Goal: Check status: Check status

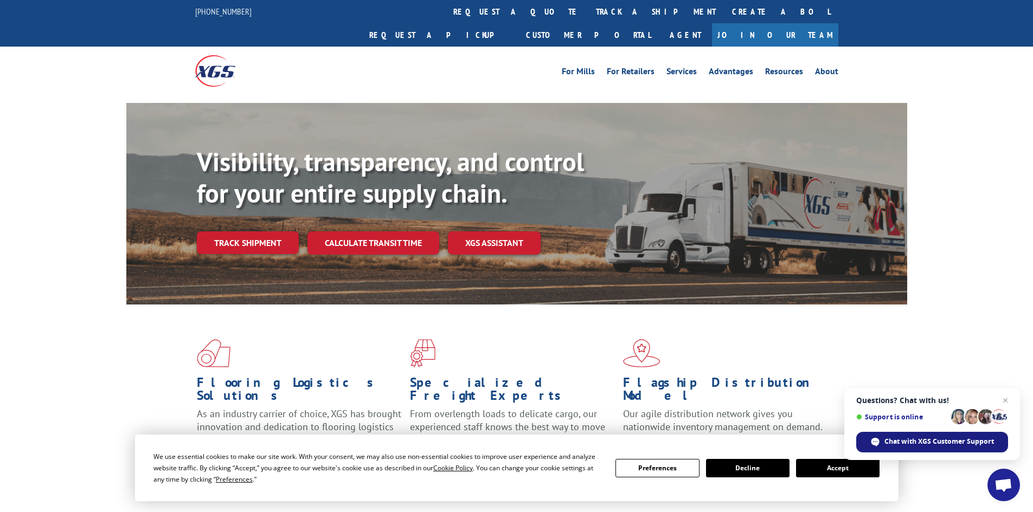
click at [906, 439] on span "Chat with XGS Customer Support" at bounding box center [938, 442] width 109 height 10
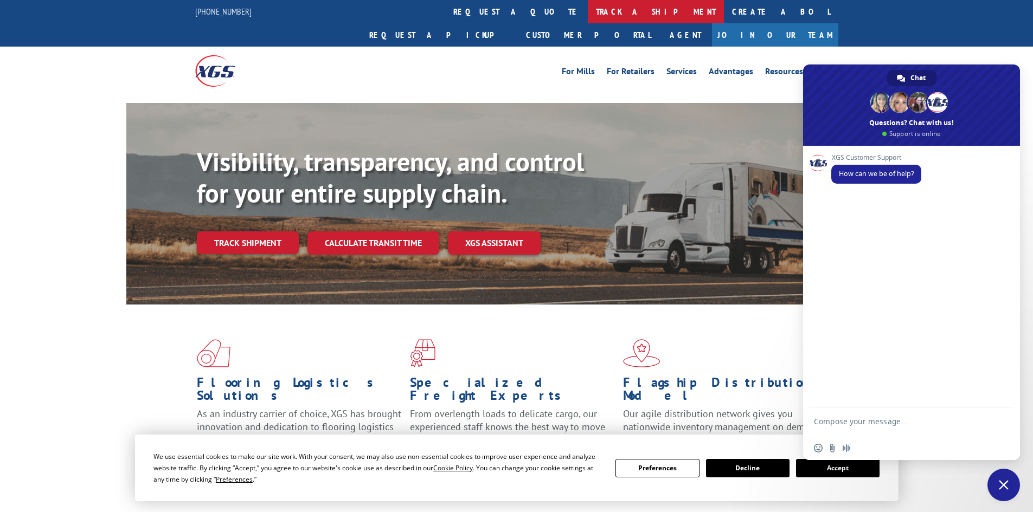
click at [588, 14] on link "track a shipment" at bounding box center [656, 11] width 136 height 23
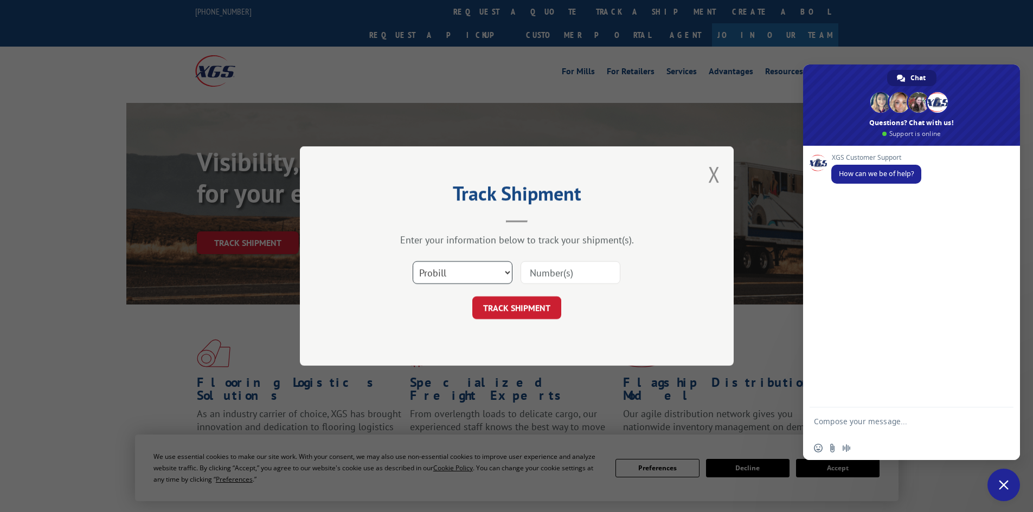
click at [490, 276] on select "Select category... Probill BOL PO" at bounding box center [462, 272] width 100 height 23
select select "po"
click at [412, 261] on select "Select category... Probill BOL PO" at bounding box center [462, 272] width 100 height 23
click at [549, 272] on input at bounding box center [570, 272] width 100 height 23
click at [550, 277] on input at bounding box center [570, 272] width 100 height 23
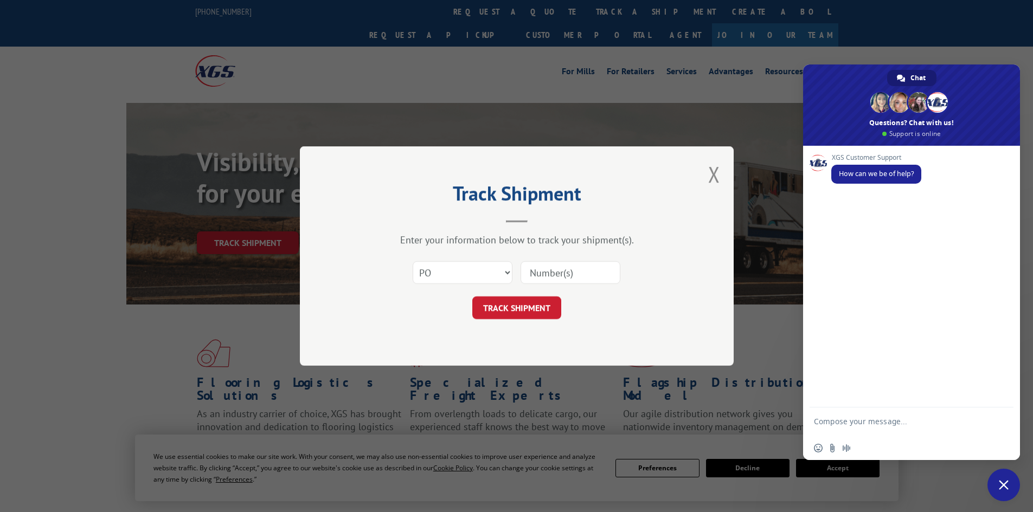
paste input "51537945"
type input "51537945"
click at [536, 307] on button "TRACK SHIPMENT" at bounding box center [516, 307] width 89 height 23
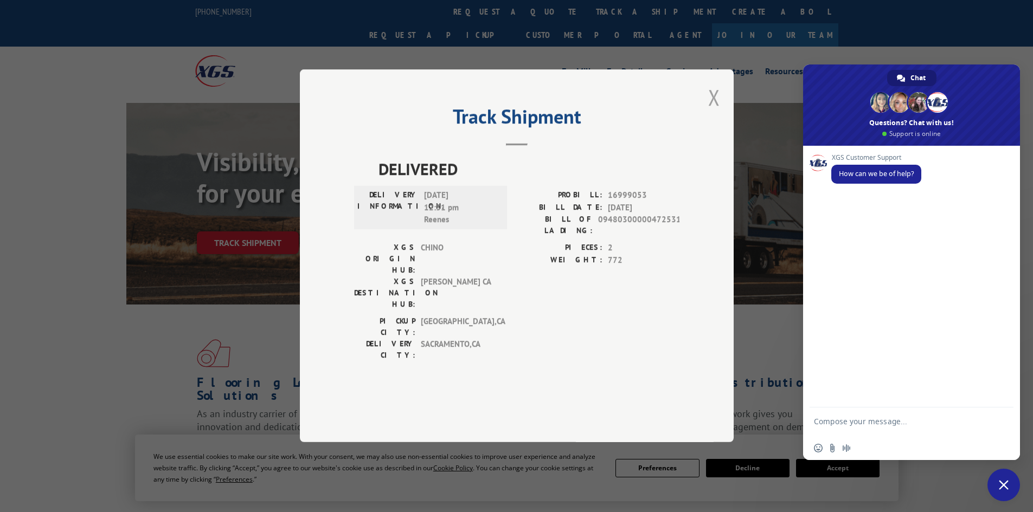
click at [713, 112] on button "Close modal" at bounding box center [714, 97] width 12 height 29
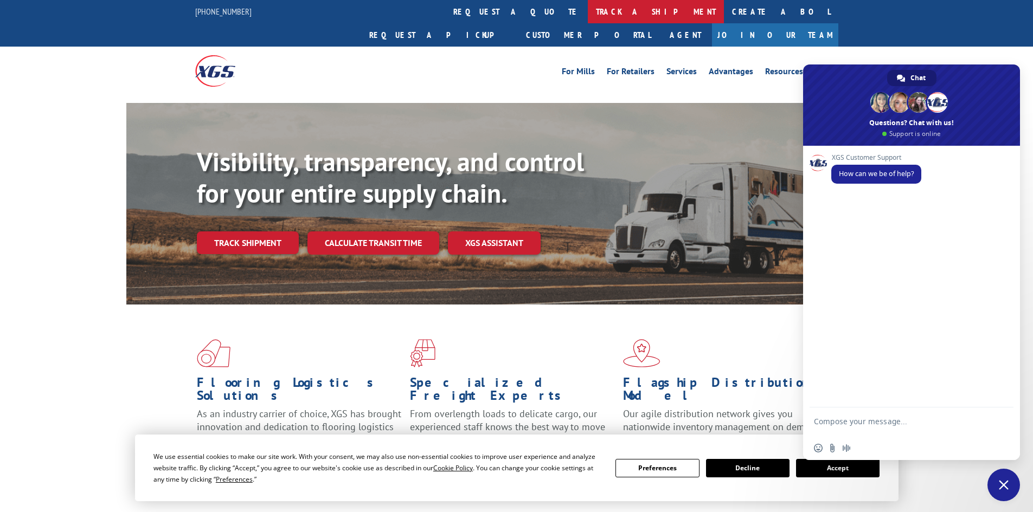
click at [588, 6] on link "track a shipment" at bounding box center [656, 11] width 136 height 23
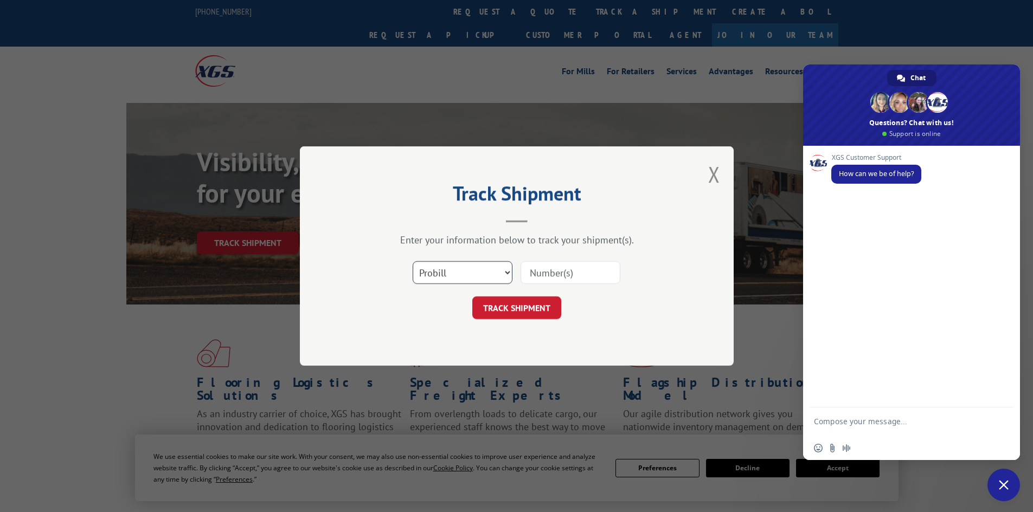
click at [483, 275] on select "Select category... Probill BOL PO" at bounding box center [462, 272] width 100 height 23
select select "po"
click at [412, 261] on select "Select category... Probill BOL PO" at bounding box center [462, 272] width 100 height 23
paste input "51537945"
type input "51537945"
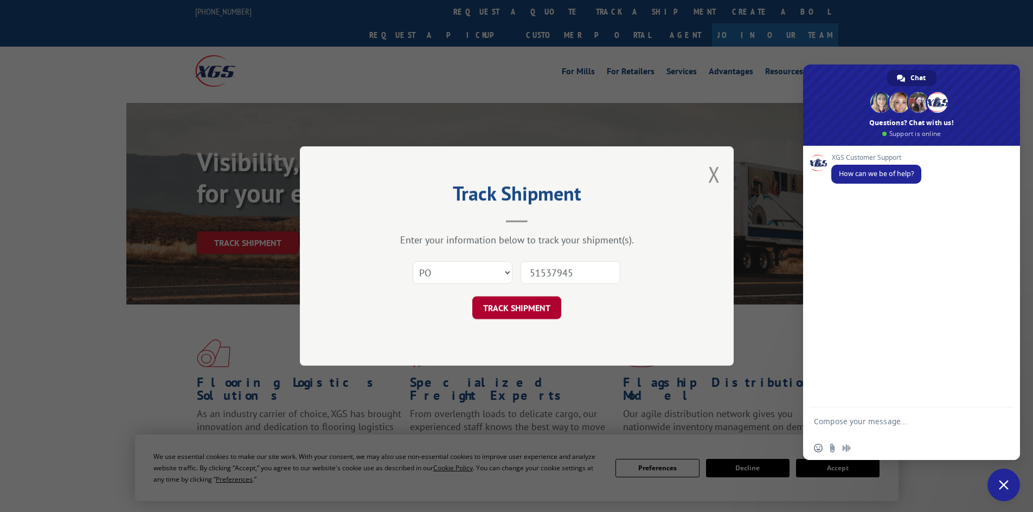
click at [540, 314] on button "TRACK SHIPMENT" at bounding box center [516, 307] width 89 height 23
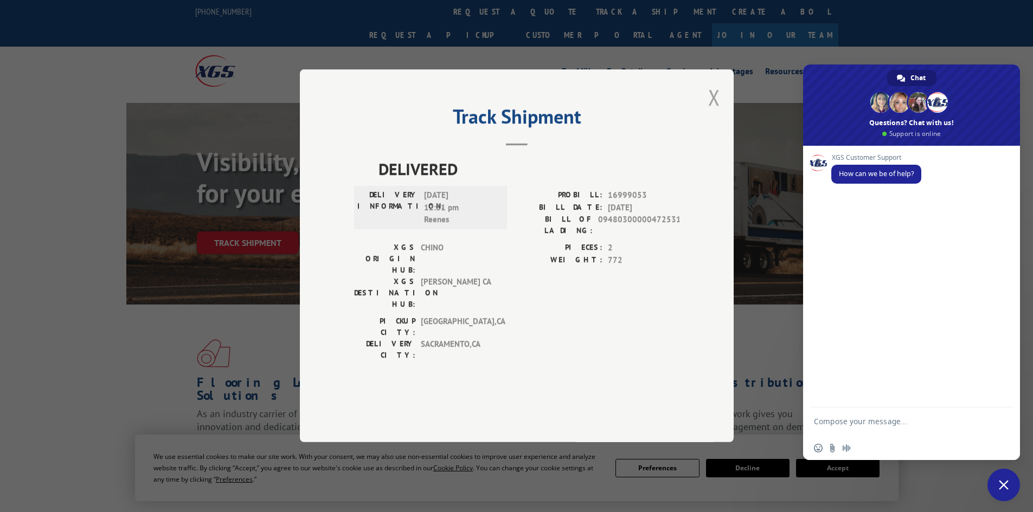
click at [719, 112] on button "Close modal" at bounding box center [714, 97] width 12 height 29
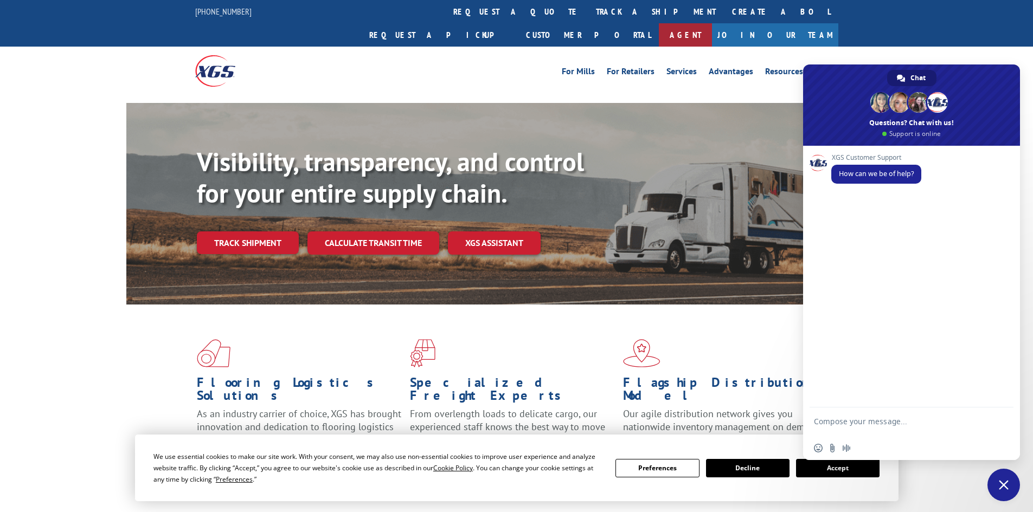
click at [712, 23] on link "Agent" at bounding box center [685, 34] width 53 height 23
click at [779, 466] on button "Decline" at bounding box center [747, 468] width 83 height 18
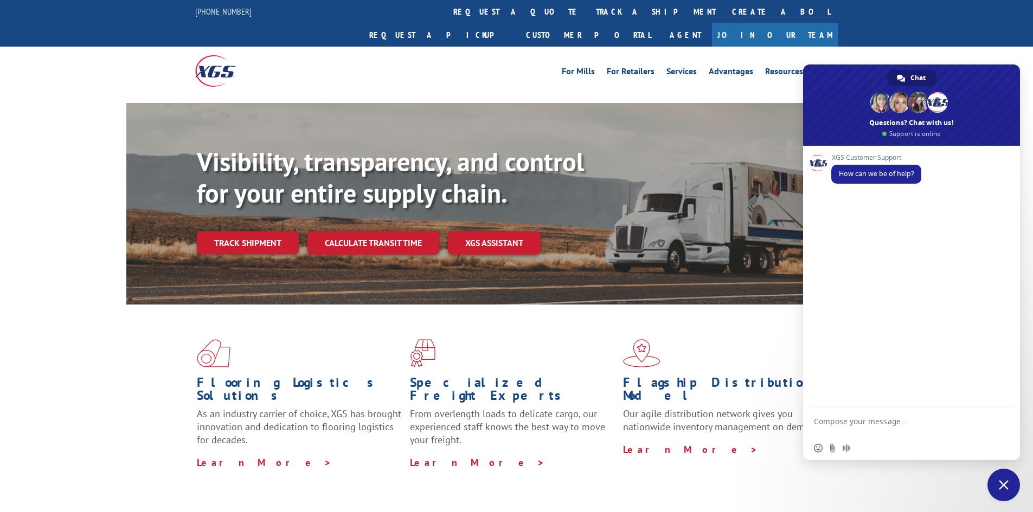
scroll to position [121, 0]
